Goal: Task Accomplishment & Management: Manage account settings

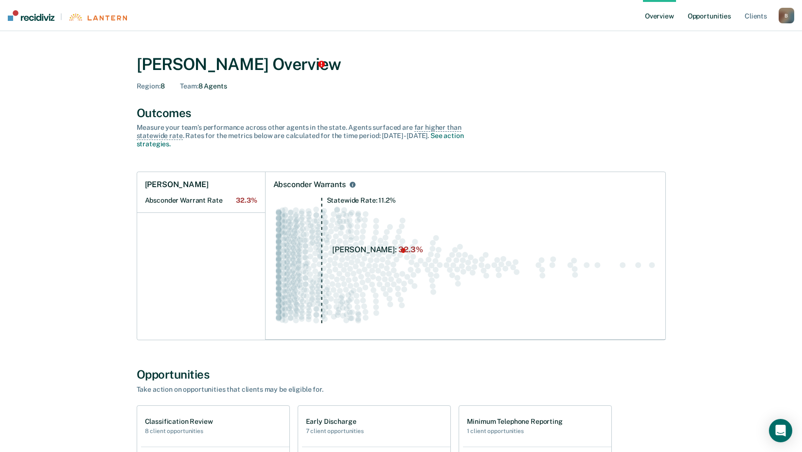
click at [723, 18] on link "Opportunities" at bounding box center [709, 15] width 47 height 31
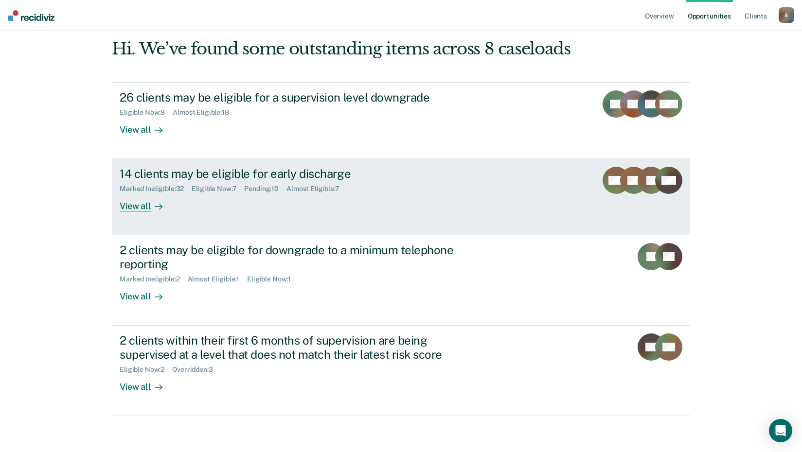
scroll to position [64, 0]
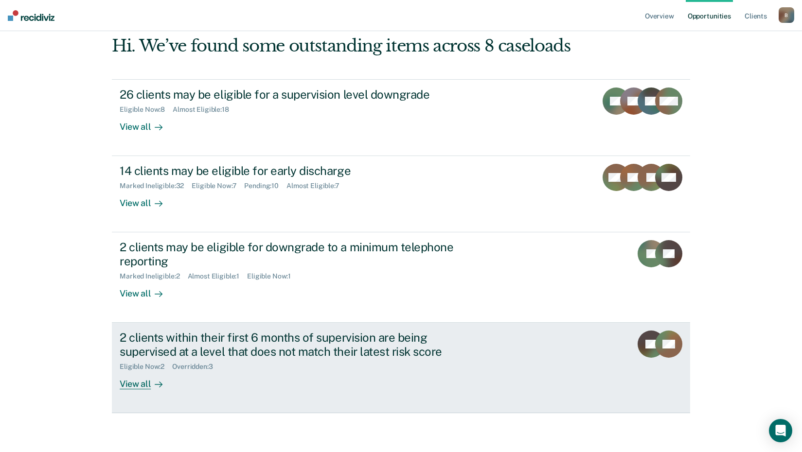
click at [139, 385] on div "View all" at bounding box center [147, 380] width 54 height 19
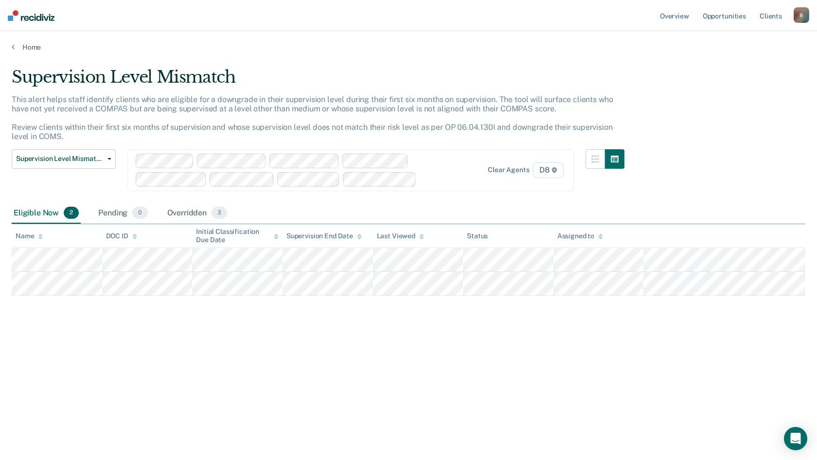
click at [803, 17] on div "B" at bounding box center [802, 15] width 16 height 16
click at [746, 63] on link "Log Out" at bounding box center [762, 64] width 78 height 8
